Goal: Task Accomplishment & Management: Manage account settings

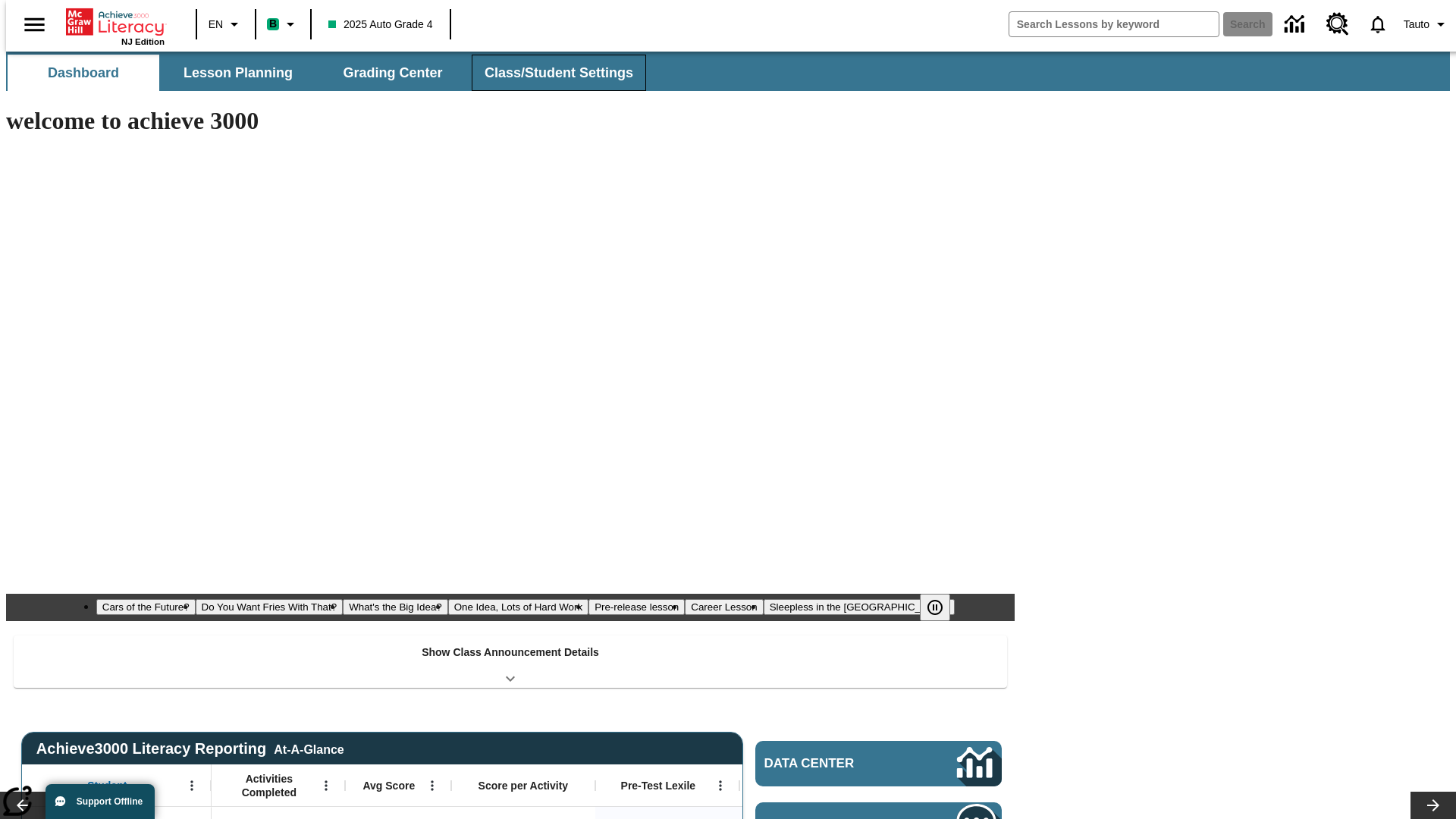
click at [551, 72] on span "Class/Student Settings" at bounding box center [559, 73] width 149 height 18
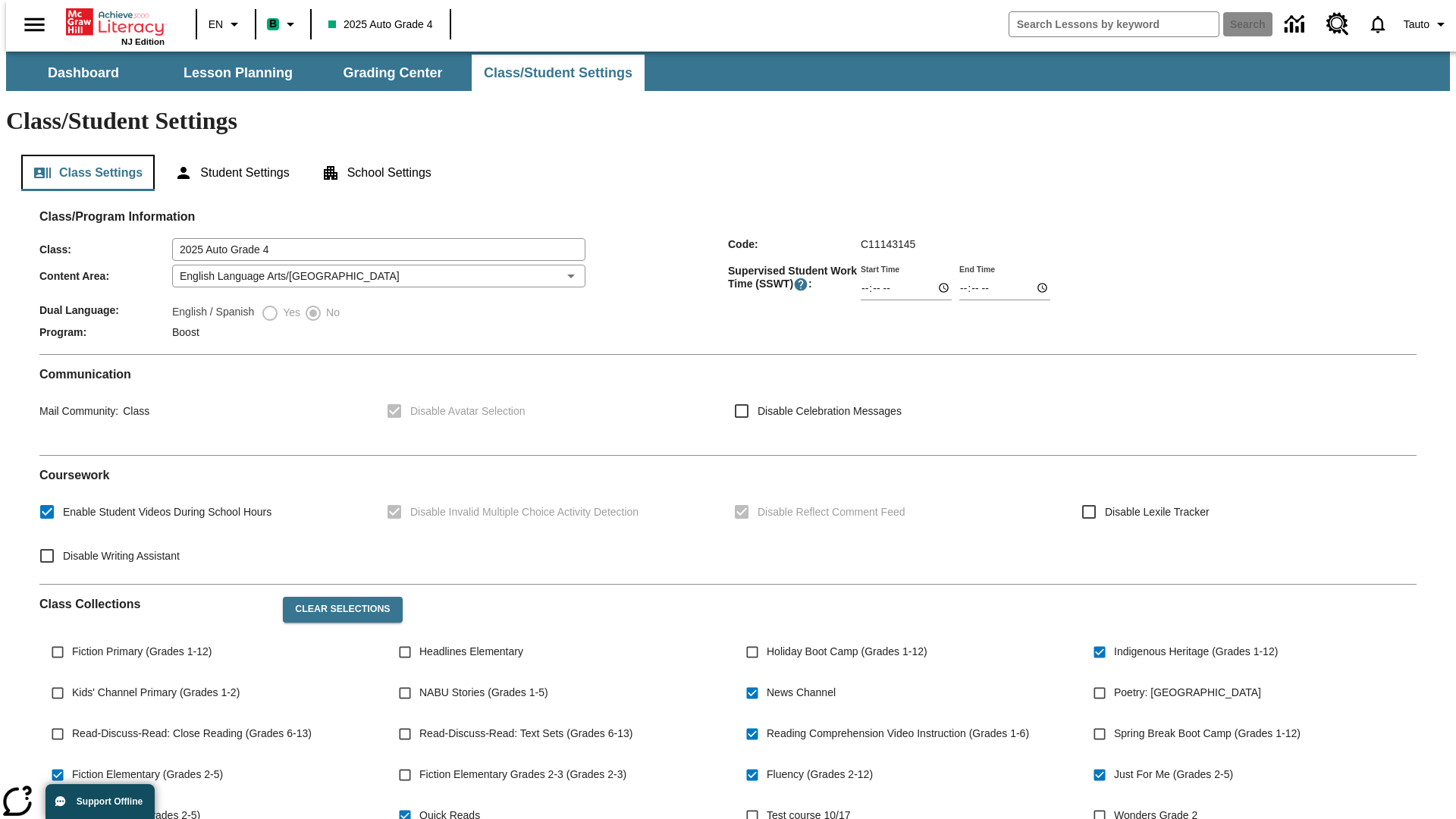
click at [82, 155] on button "Class Settings" at bounding box center [88, 173] width 134 height 37
type input "02:44"
type input "03:44"
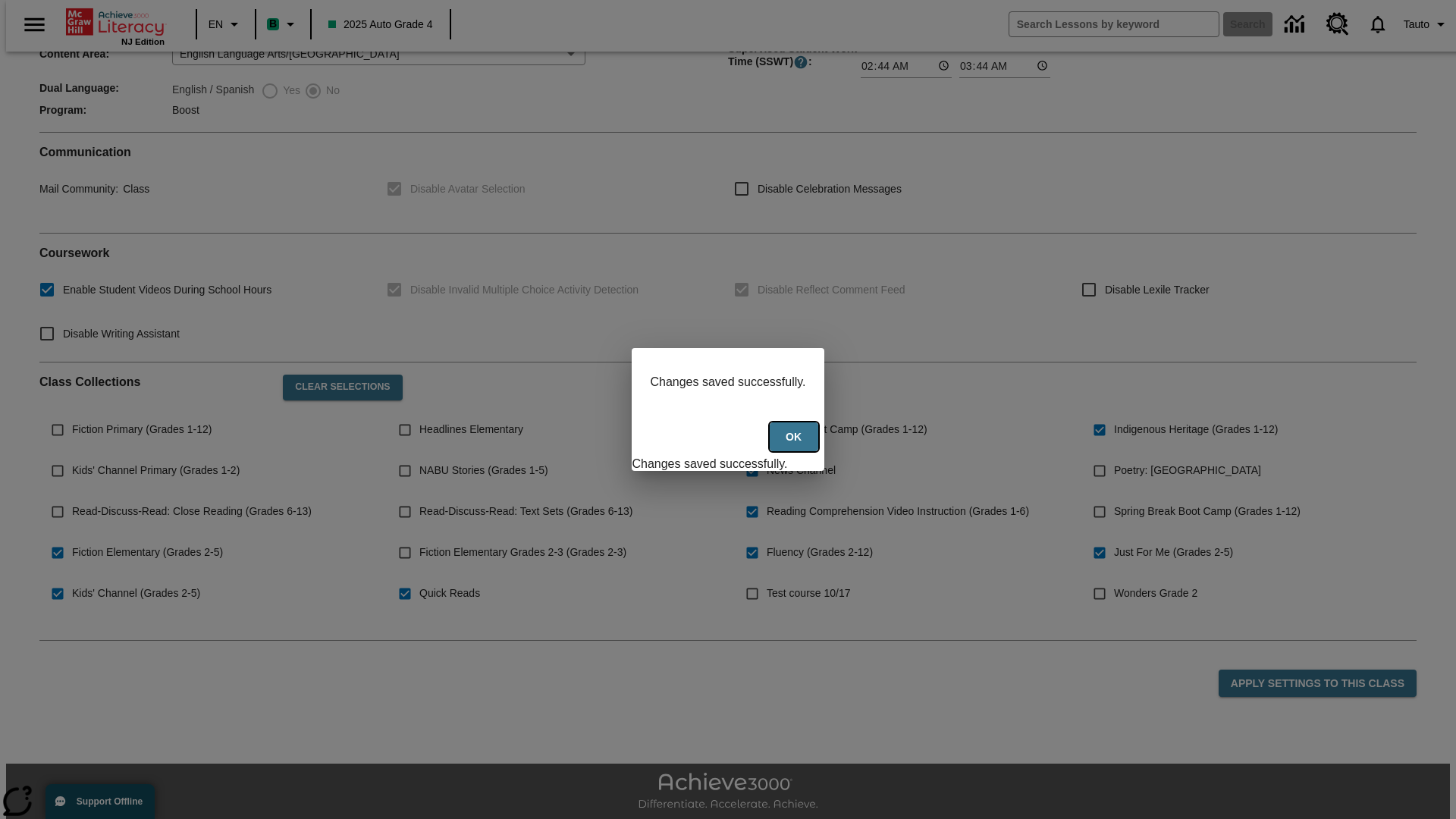
click at [796, 445] on button "Ok" at bounding box center [795, 436] width 49 height 29
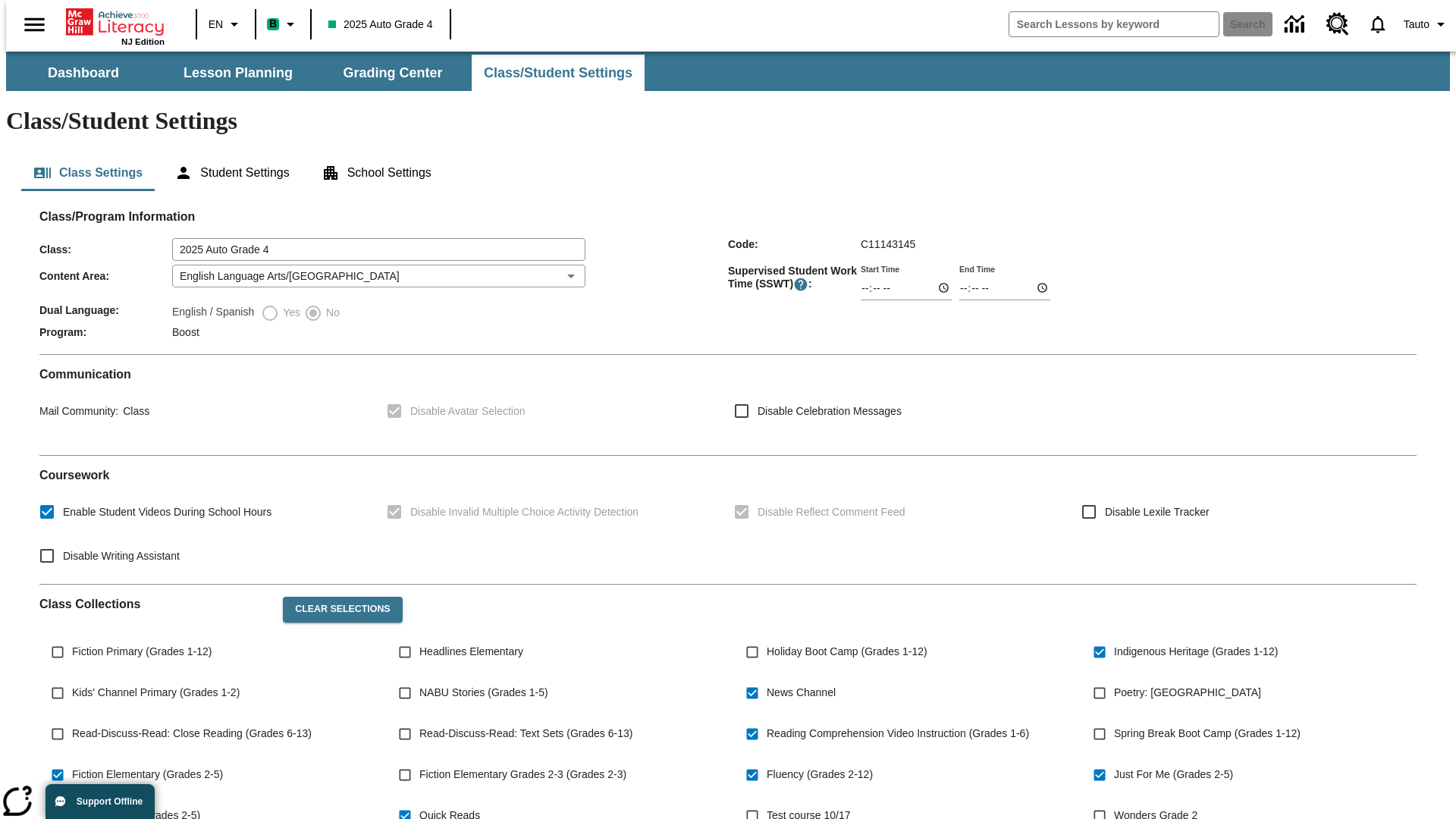
scroll to position [222, 0]
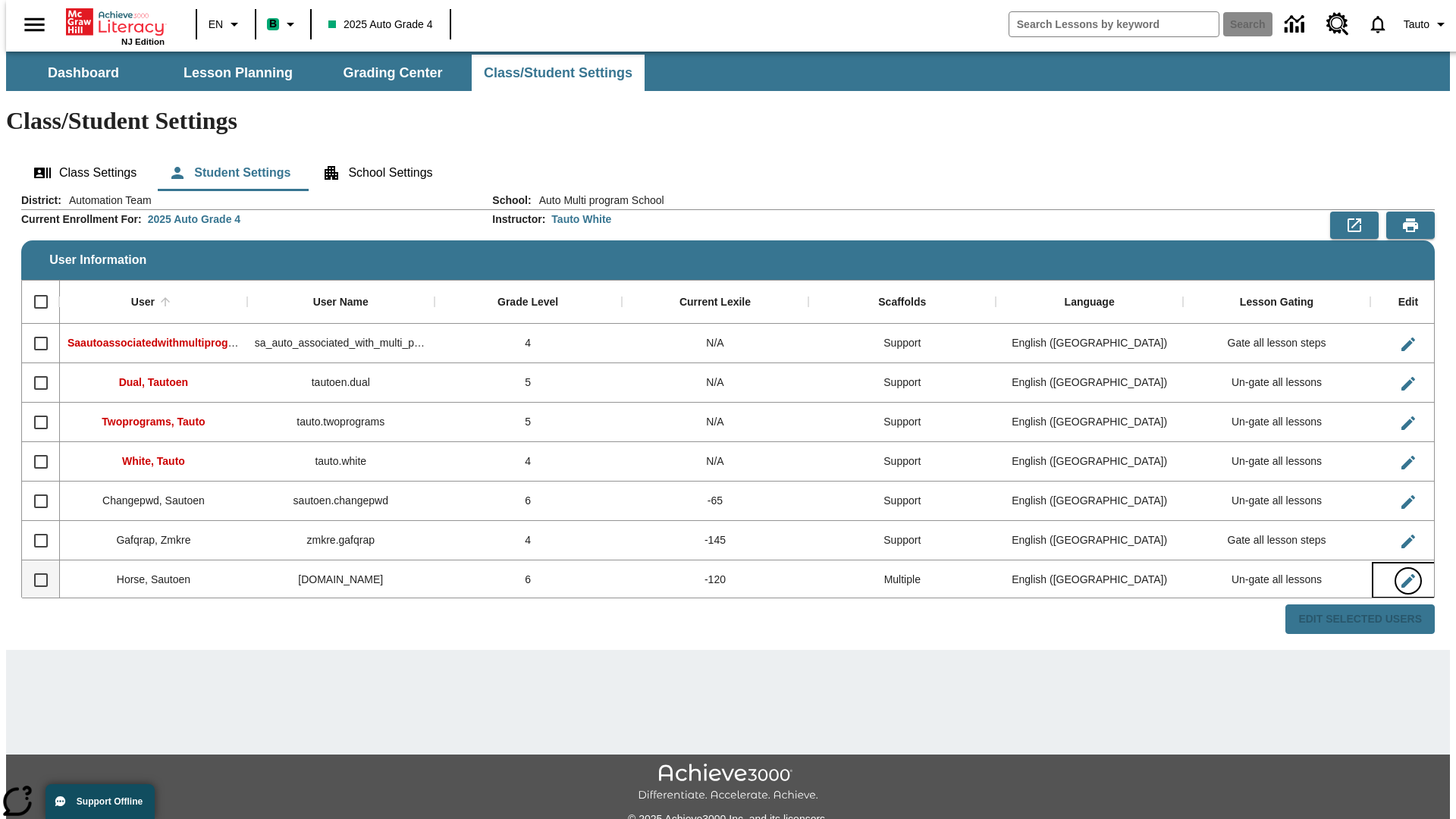
click at [1401, 575] on icon "Edit User" at bounding box center [1408, 581] width 14 height 14
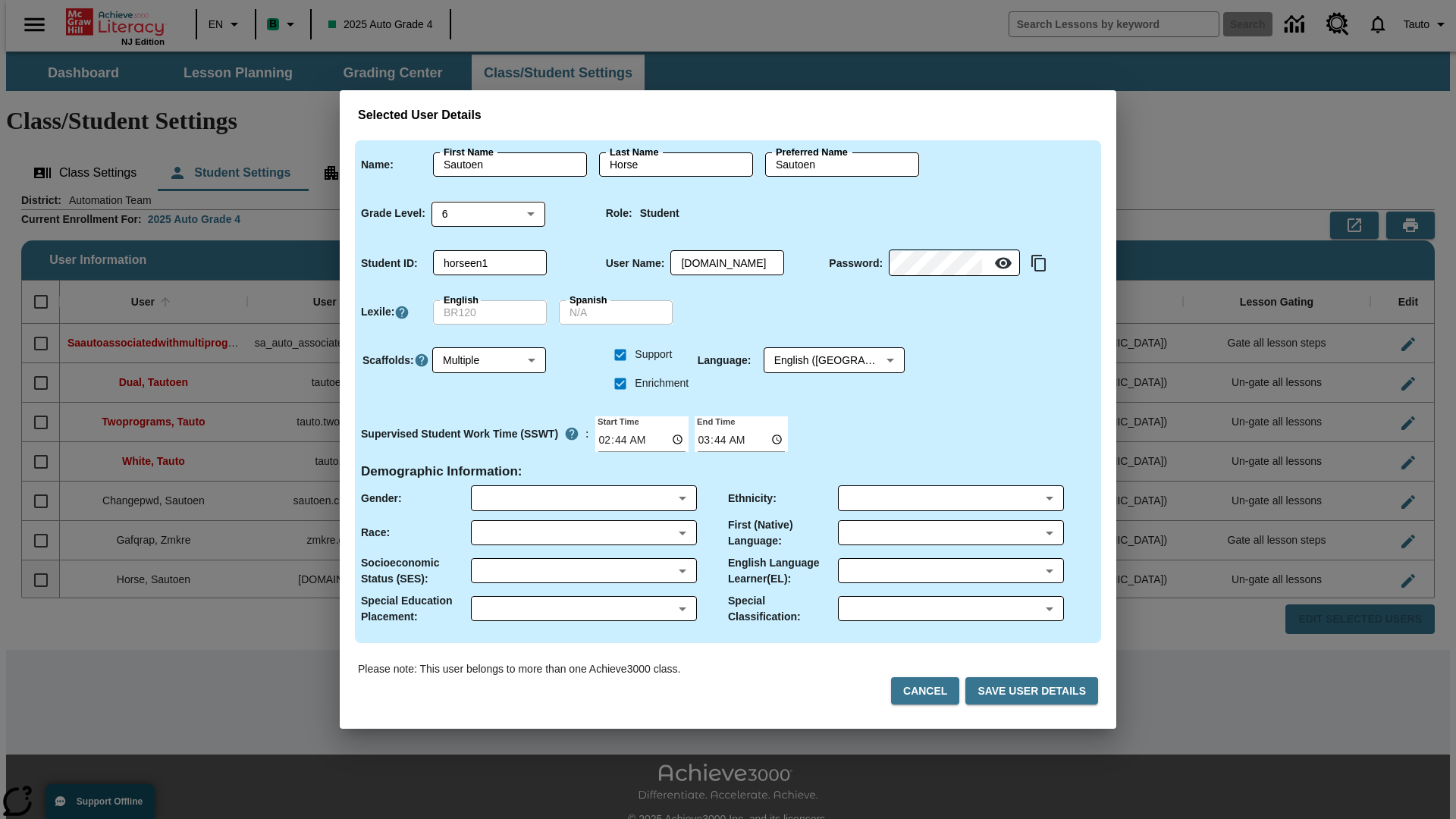
scroll to position [2, 0]
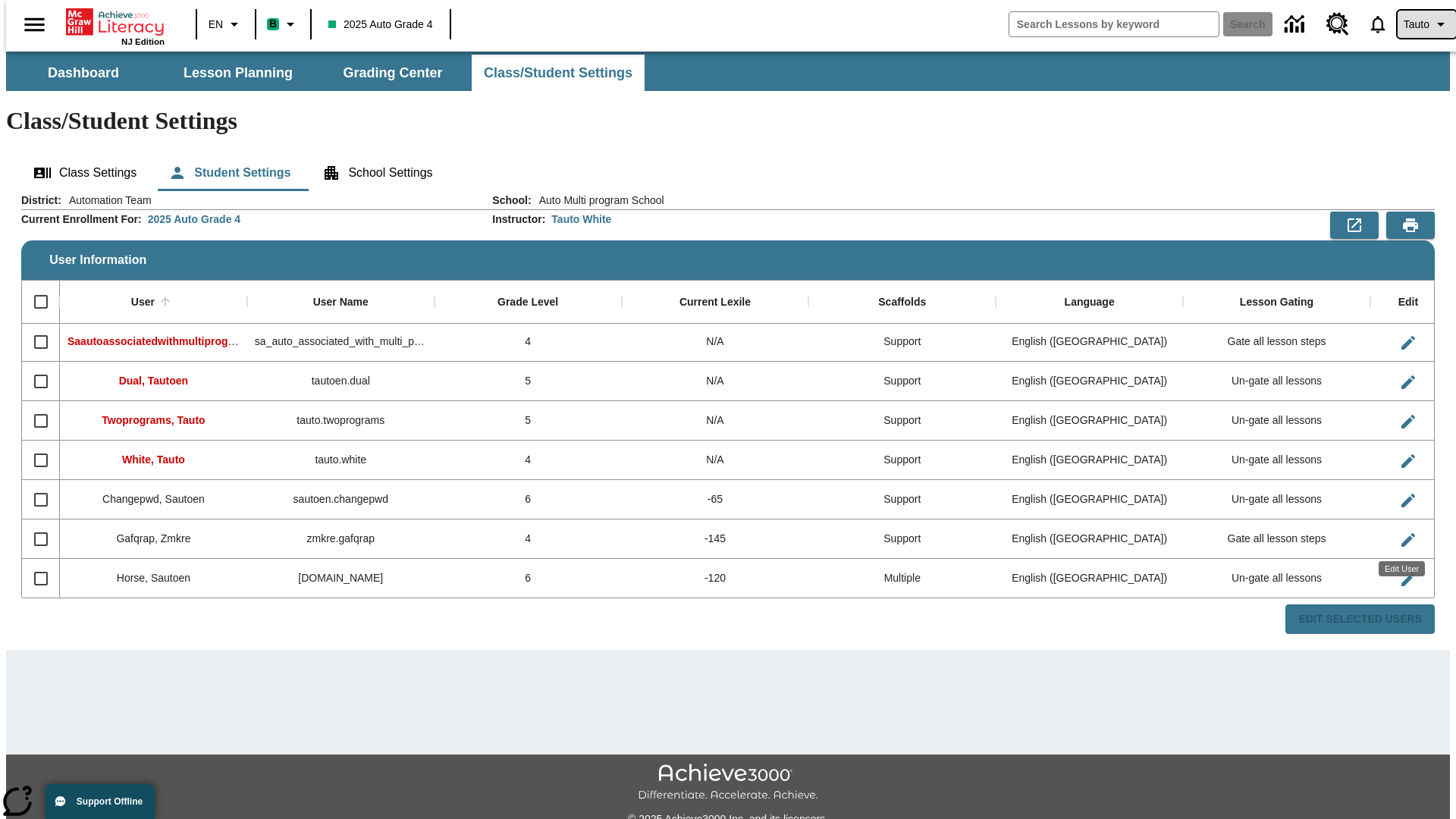
click at [1419, 24] on span "Tauto" at bounding box center [1416, 24] width 25 height 16
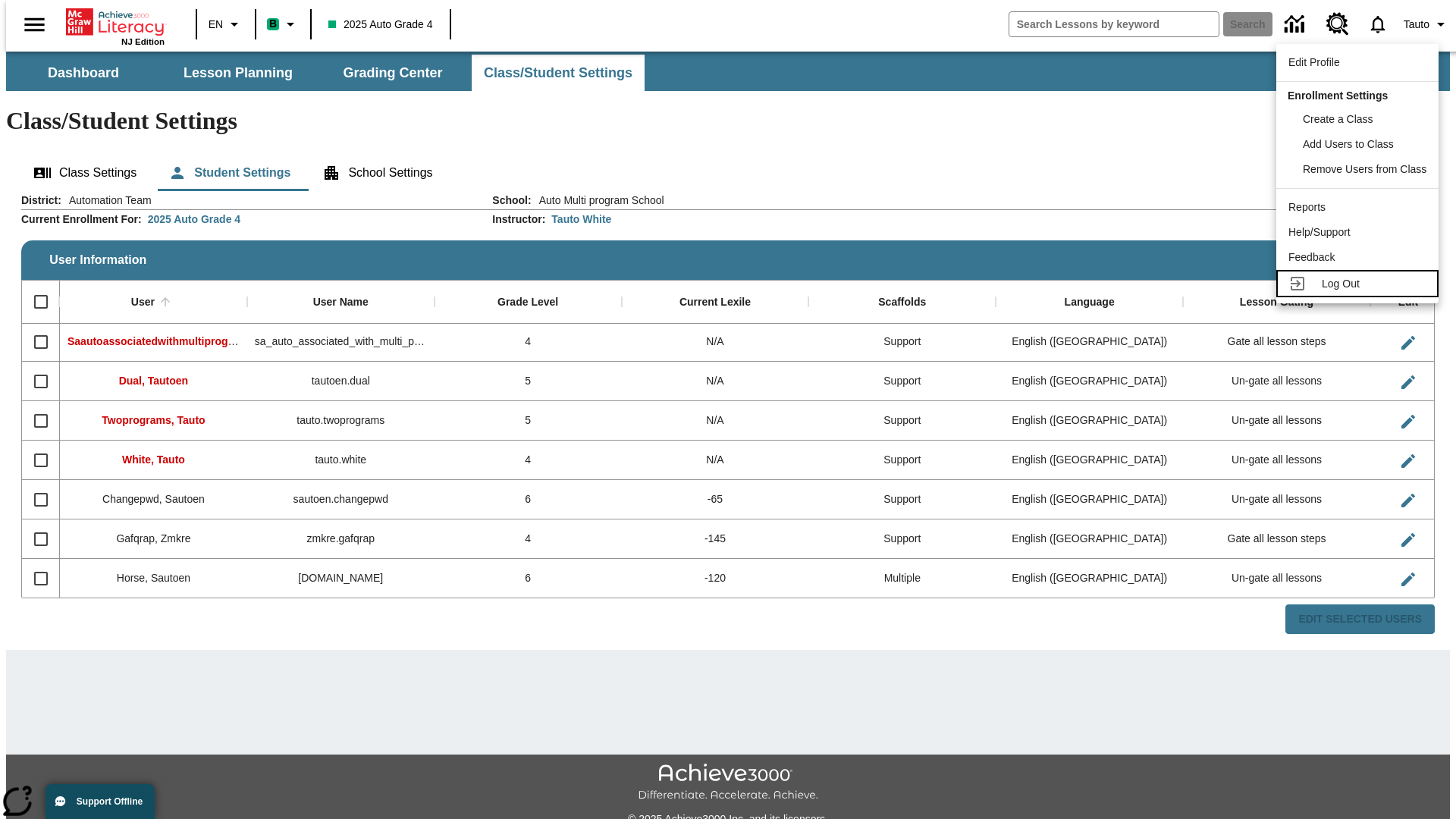
click at [1360, 284] on span "Log Out" at bounding box center [1341, 283] width 38 height 12
